Goal: Information Seeking & Learning: Find specific fact

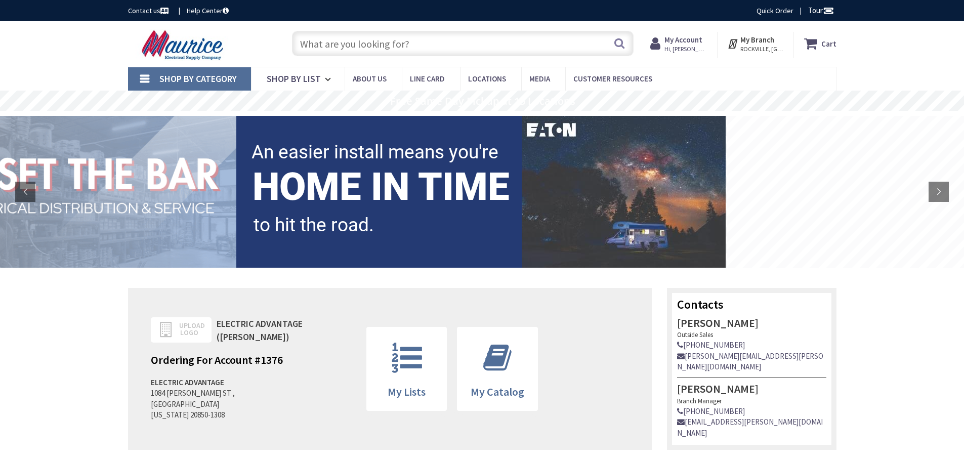
click at [466, 50] on input "text" at bounding box center [463, 43] width 342 height 25
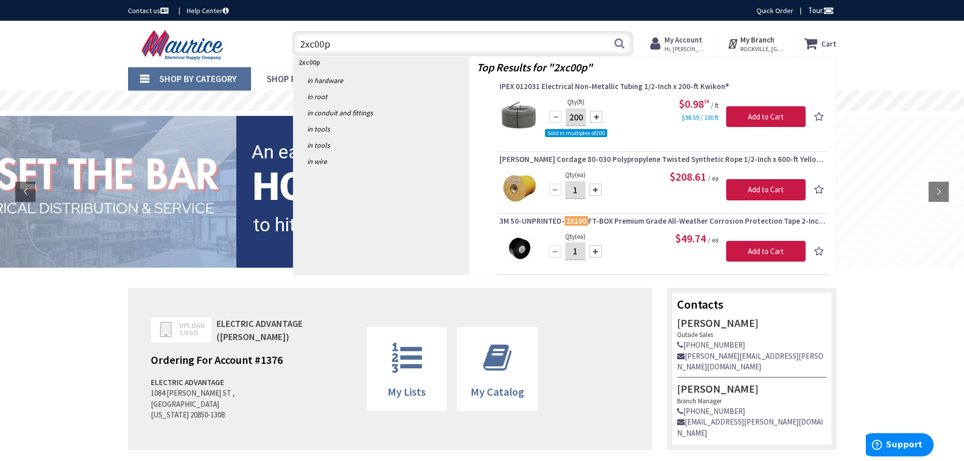
type input "2xc00pn"
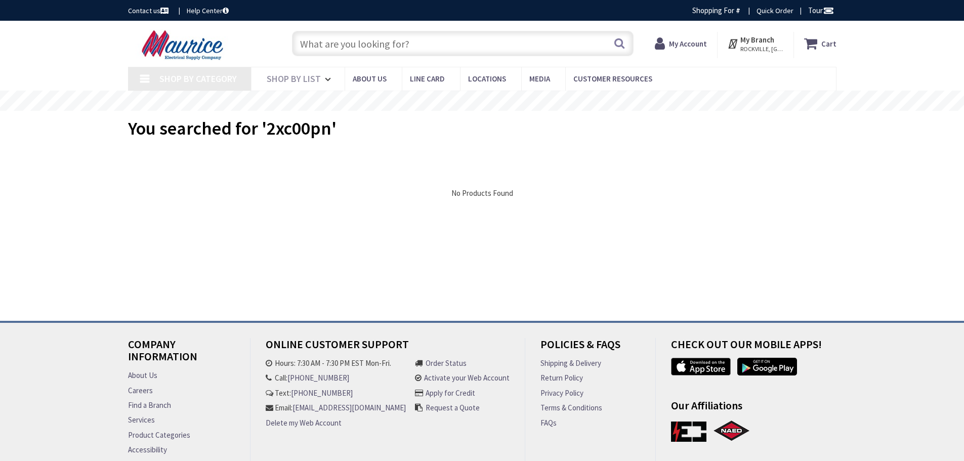
type input "Bethpage Ln, [GEOGRAPHIC_DATA], [GEOGRAPHIC_DATA]"
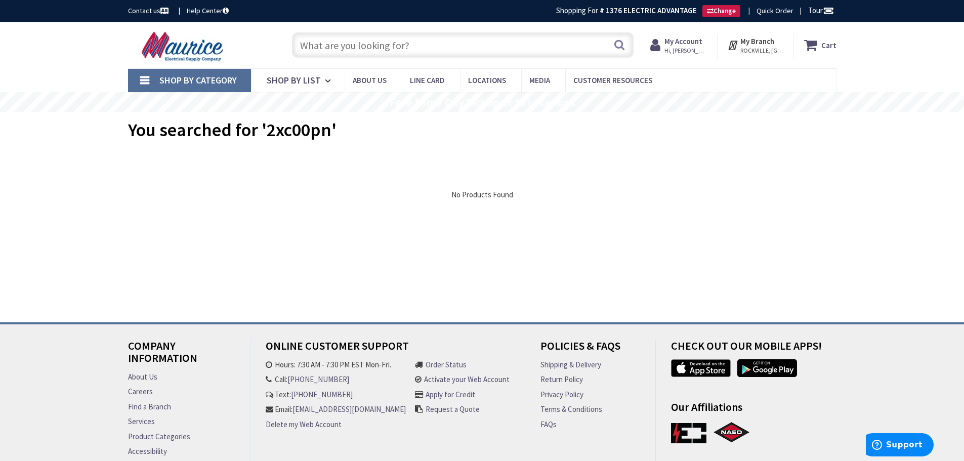
click at [375, 53] on input "text" at bounding box center [463, 44] width 342 height 25
paste input "LY2-AC220/240"
type input "LY2-AC220/240"
click at [622, 49] on button "Search" at bounding box center [619, 44] width 13 height 23
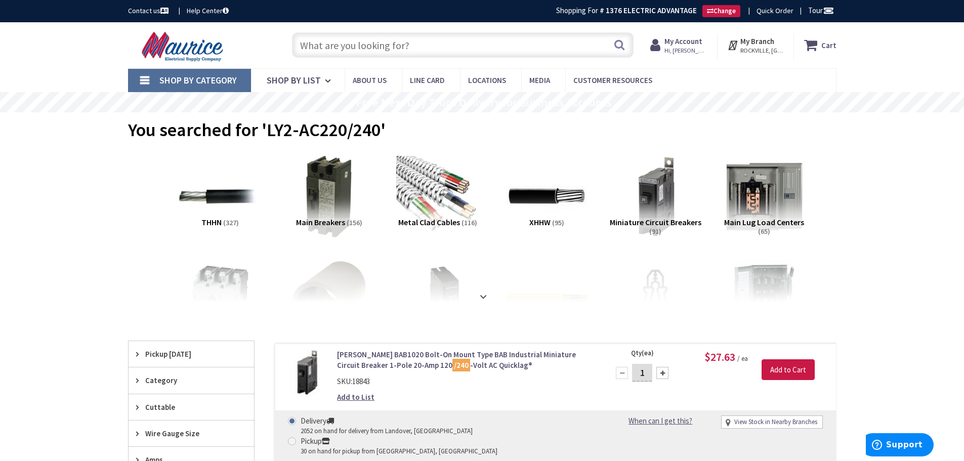
click at [381, 47] on input "text" at bounding box center [463, 44] width 342 height 25
click at [381, 49] on input "text" at bounding box center [463, 44] width 342 height 25
